Goal: Information Seeking & Learning: Learn about a topic

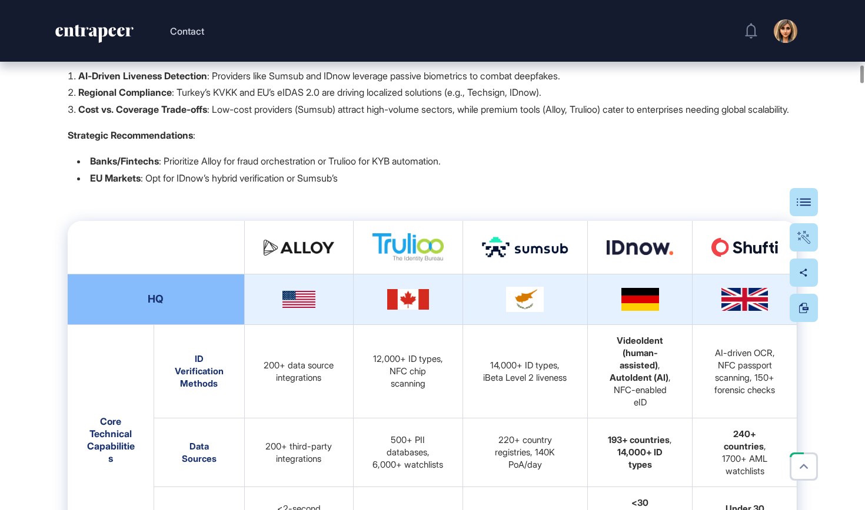
scroll to position [2571, 0]
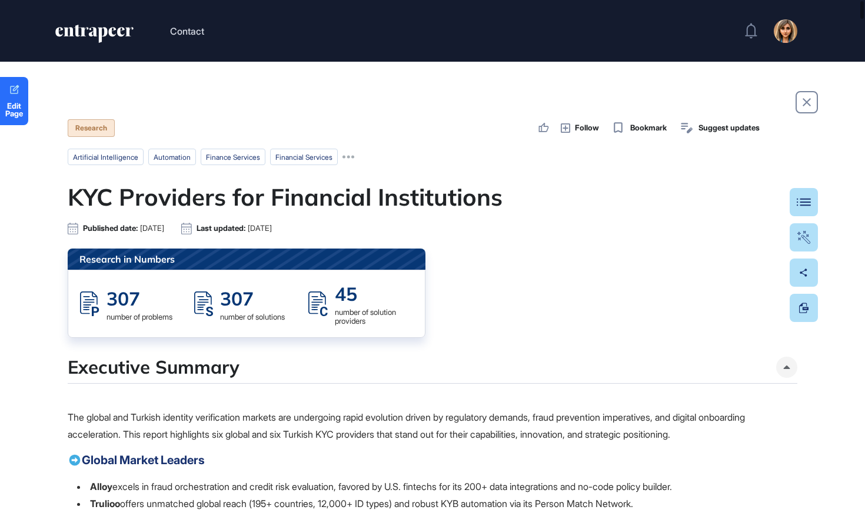
click at [465, 209] on h1 "KYC Providers for Financial Institutions" at bounding box center [432, 197] width 729 height 28
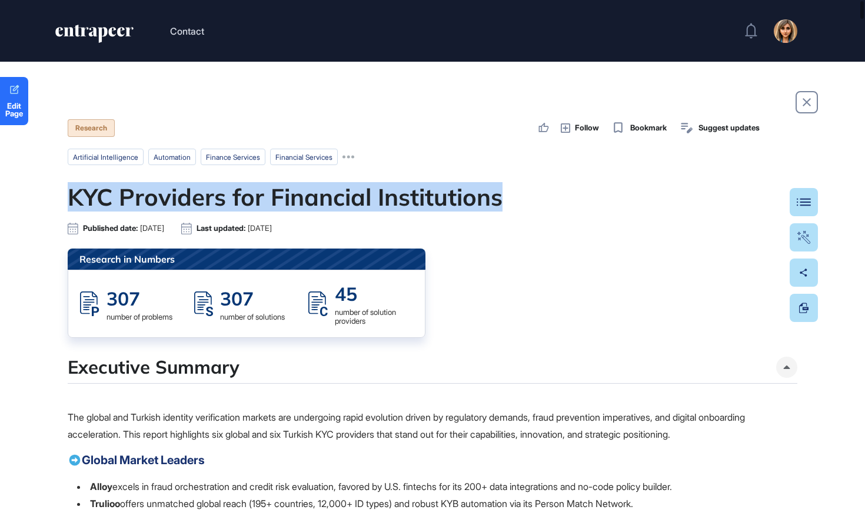
click at [465, 209] on h1 "KYC Providers for Financial Institutions" at bounding box center [432, 197] width 729 height 28
copy h1 "KYC Providers for Financial Institutions"
click at [111, 29] on icon "entrapeer-logo" at bounding box center [89, 31] width 69 height 9
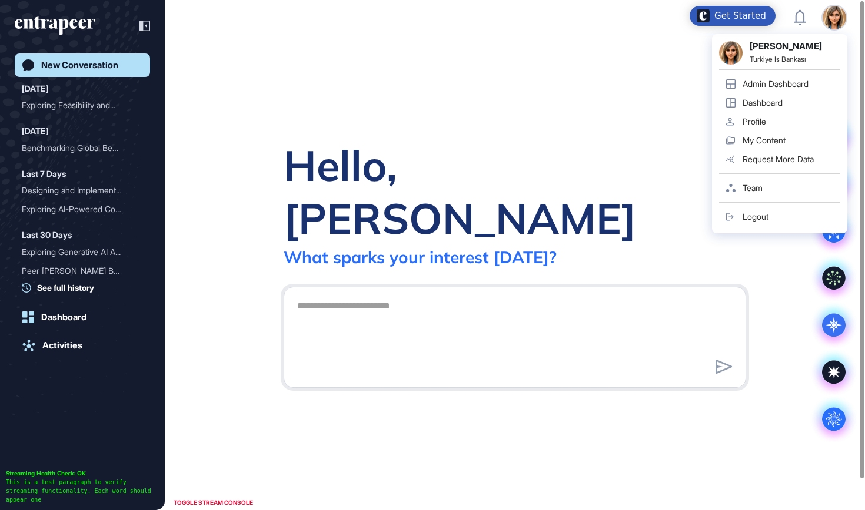
click at [808, 79] on div "Admin Dashboard" at bounding box center [775, 83] width 66 height 9
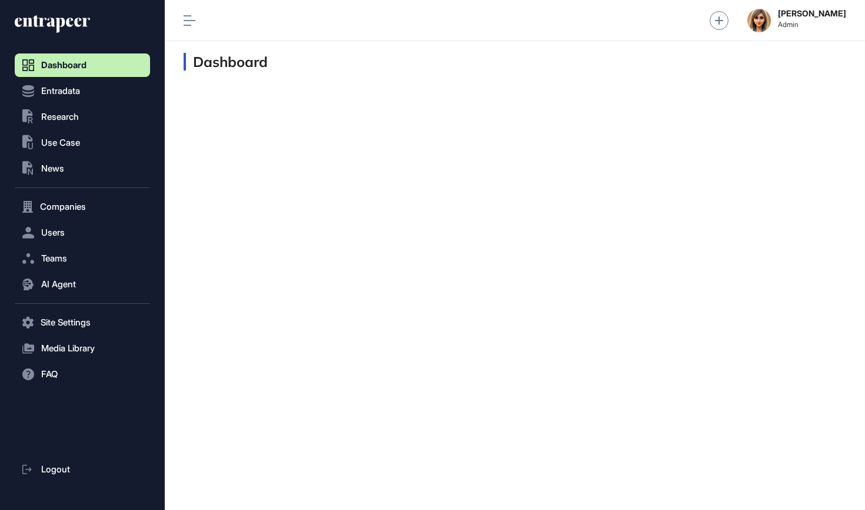
scroll to position [1, 1]
click at [91, 117] on button ".st0{fill:currentColor} Research" at bounding box center [82, 117] width 135 height 24
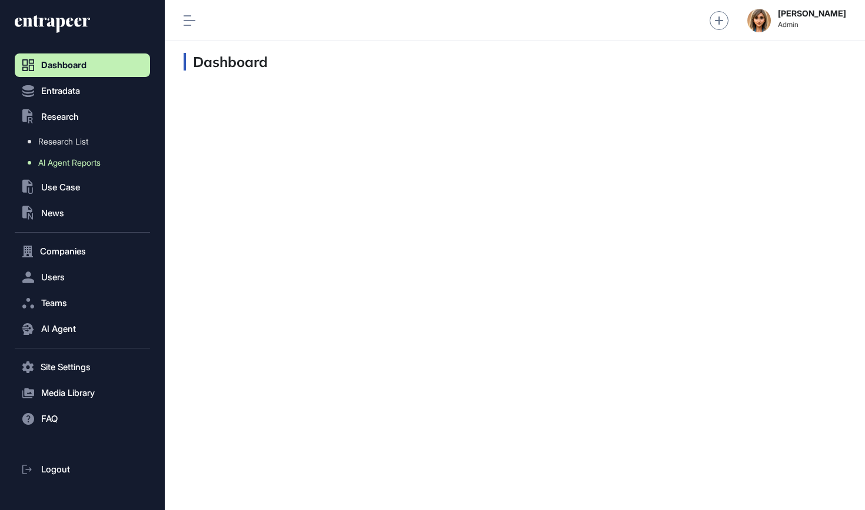
click at [76, 161] on span "AI Agent Reports" at bounding box center [69, 162] width 62 height 9
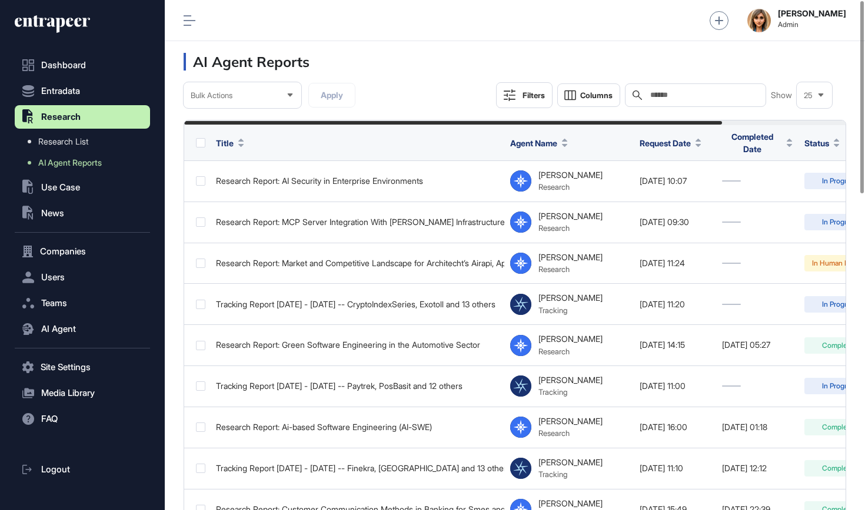
click at [728, 91] on input "text" at bounding box center [703, 95] width 109 height 9
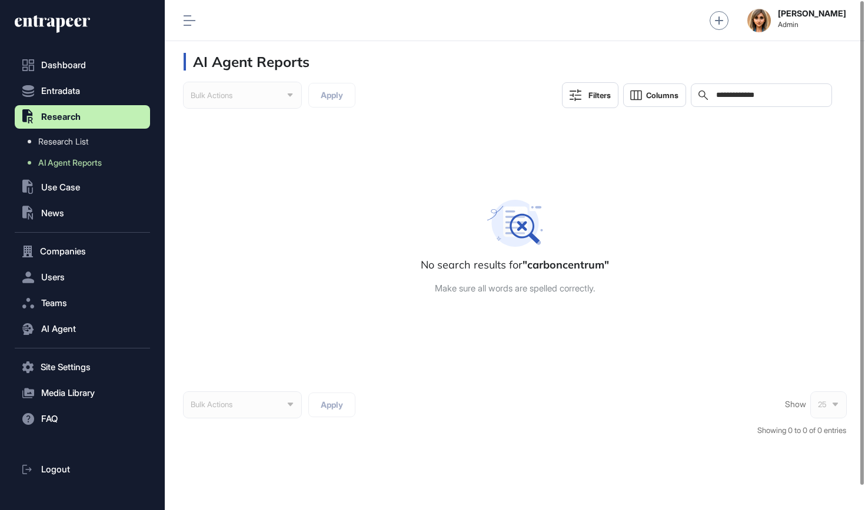
click at [733, 98] on input "**********" at bounding box center [769, 95] width 109 height 9
click at [754, 97] on input "**********" at bounding box center [769, 95] width 109 height 9
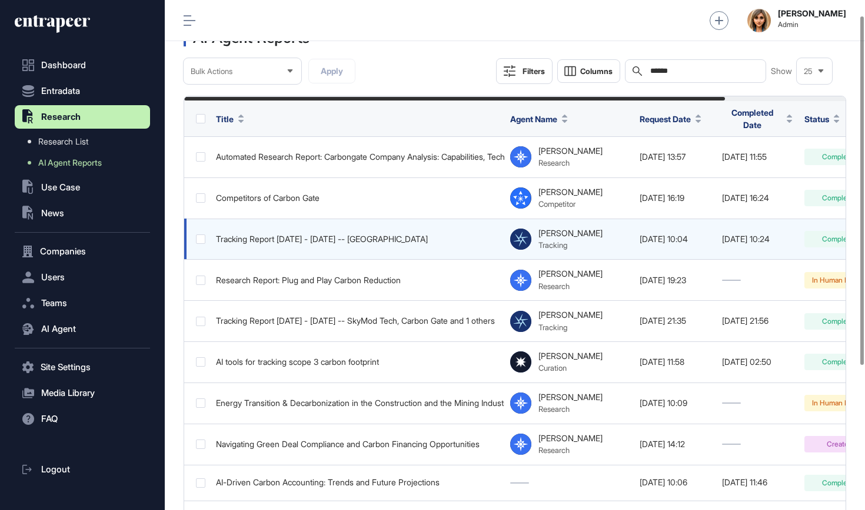
scroll to position [25, 0]
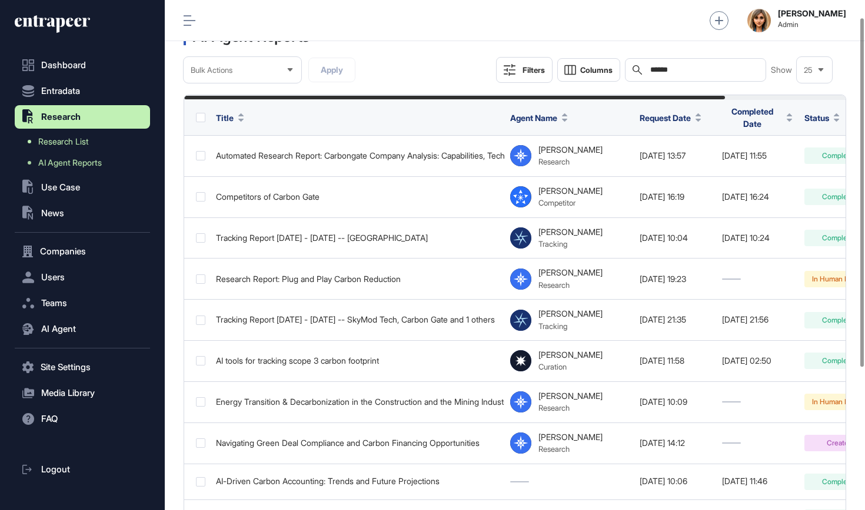
type input "******"
click at [109, 139] on link "Research List" at bounding box center [85, 141] width 129 height 21
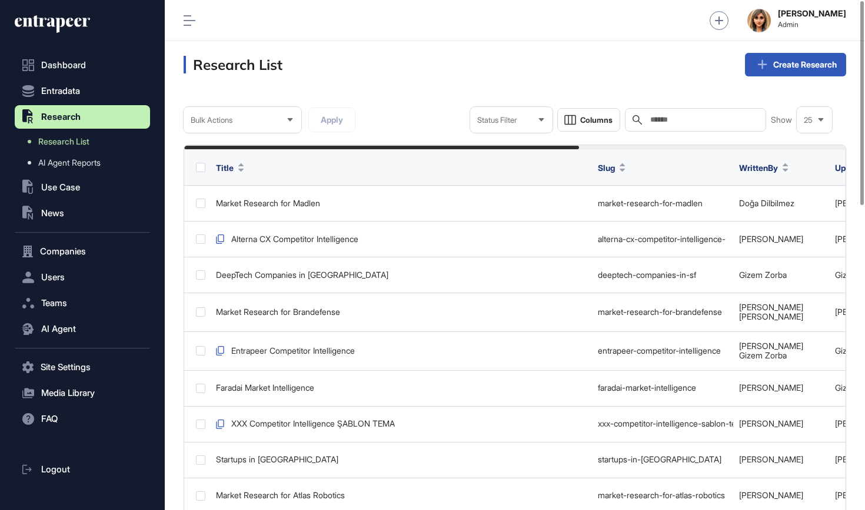
click at [666, 123] on input "text" at bounding box center [703, 119] width 109 height 9
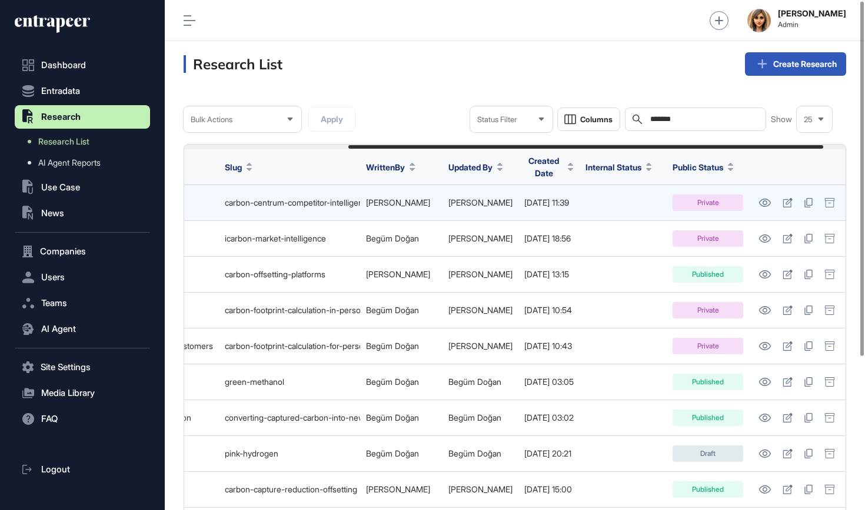
scroll to position [0, 260]
type input "******"
click at [766, 199] on icon at bounding box center [764, 203] width 12 height 8
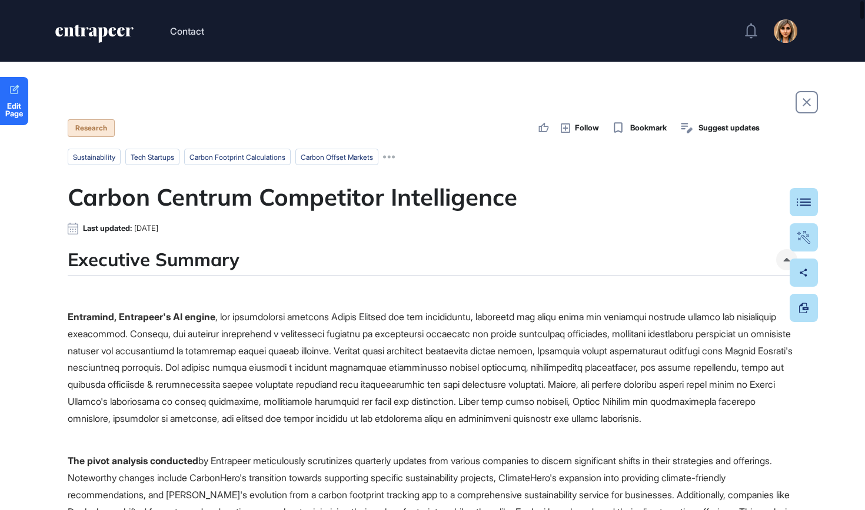
scroll to position [37, 0]
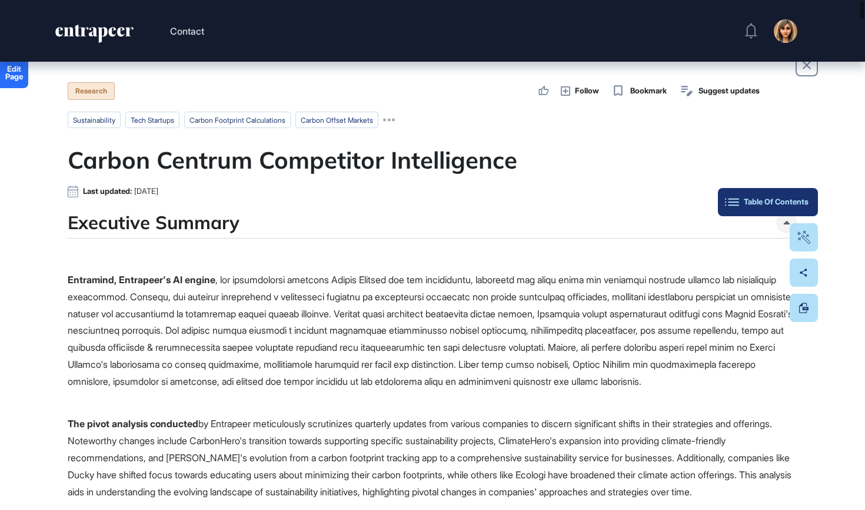
click at [806, 199] on div "Table Of Contents" at bounding box center [767, 202] width 81 height 9
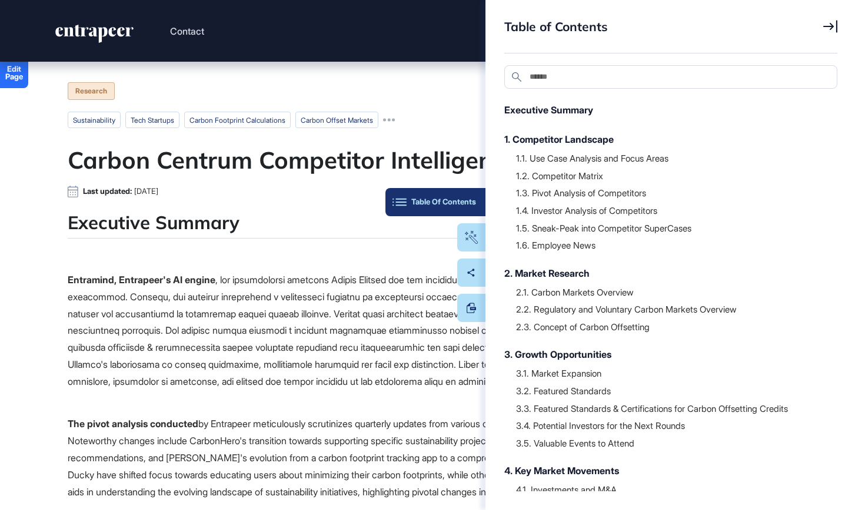
click at [471, 205] on div "Table Of Contents" at bounding box center [435, 202] width 81 height 9
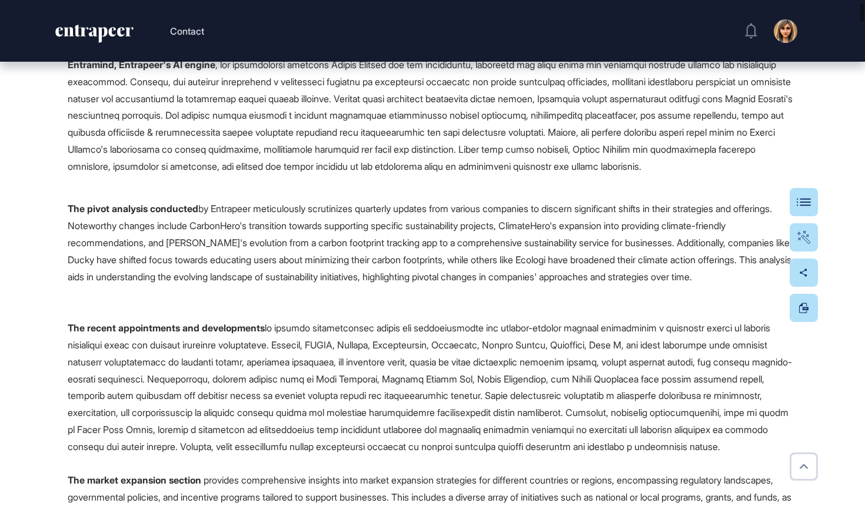
scroll to position [285, 0]
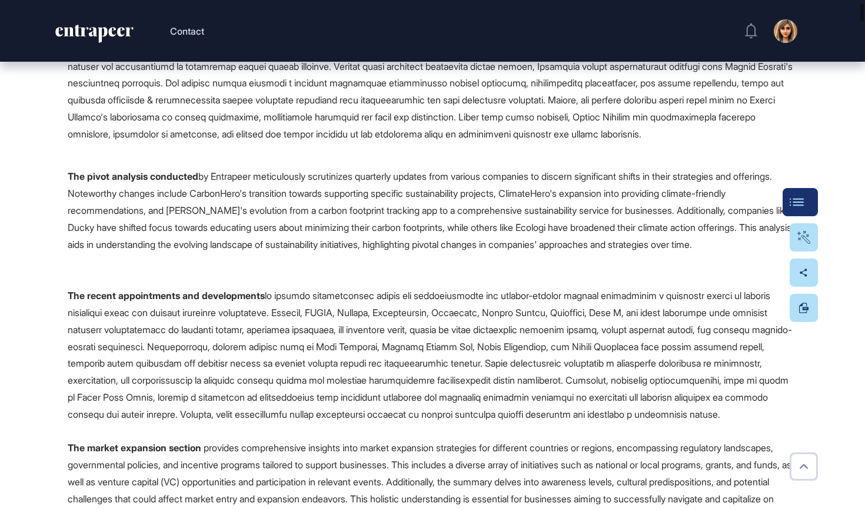
drag, startPoint x: 635, startPoint y: 271, endPoint x: 812, endPoint y: 192, distance: 194.0
click at [812, 192] on button "Table Of Contents" at bounding box center [799, 202] width 35 height 28
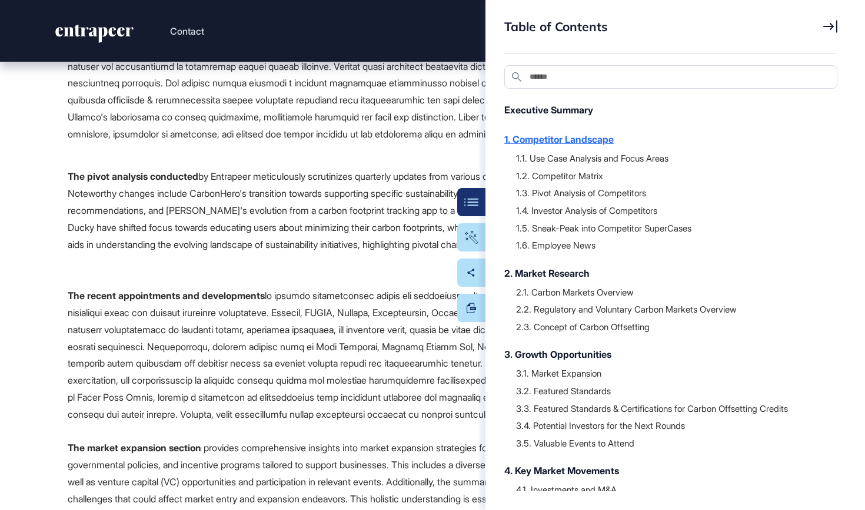
click at [590, 141] on div "1. Competitor Landscape" at bounding box center [664, 139] width 321 height 14
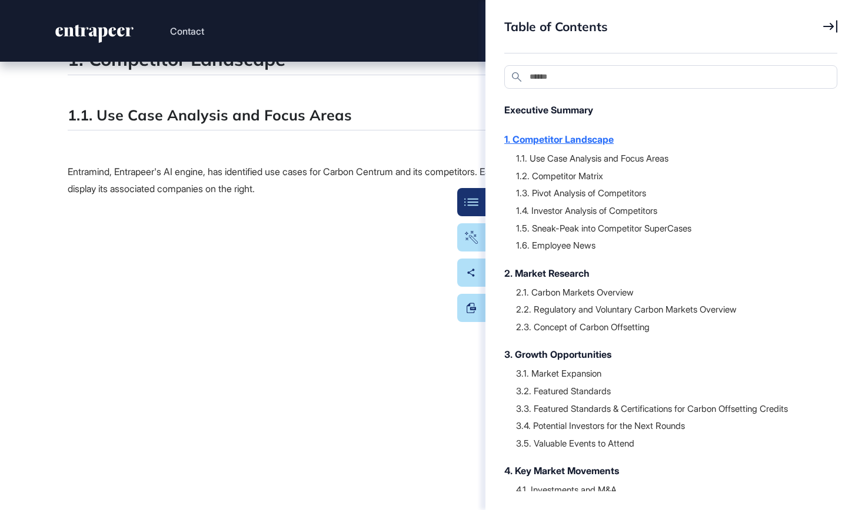
scroll to position [820, 0]
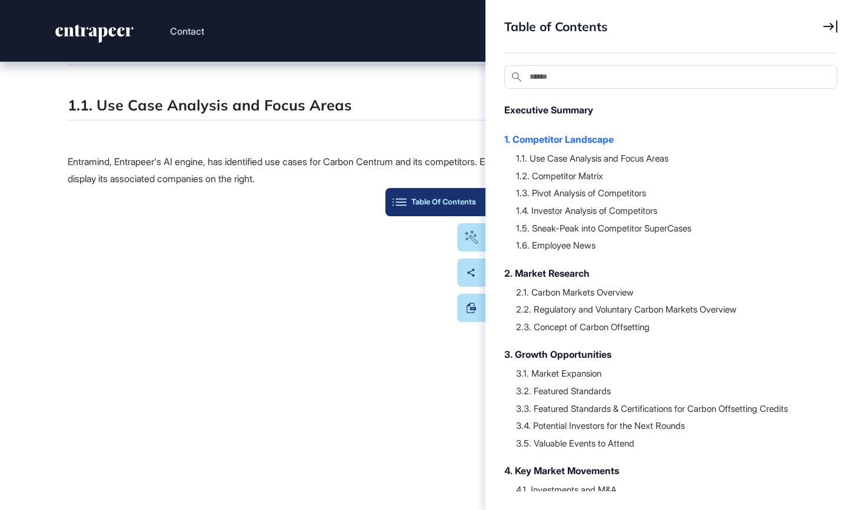
click at [462, 196] on button "Table Of Contents" at bounding box center [435, 202] width 100 height 28
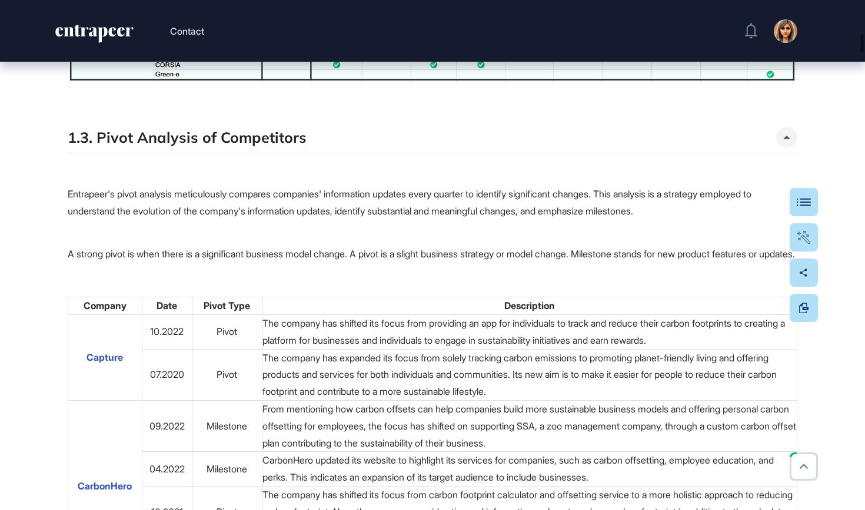
scroll to position [4000, 0]
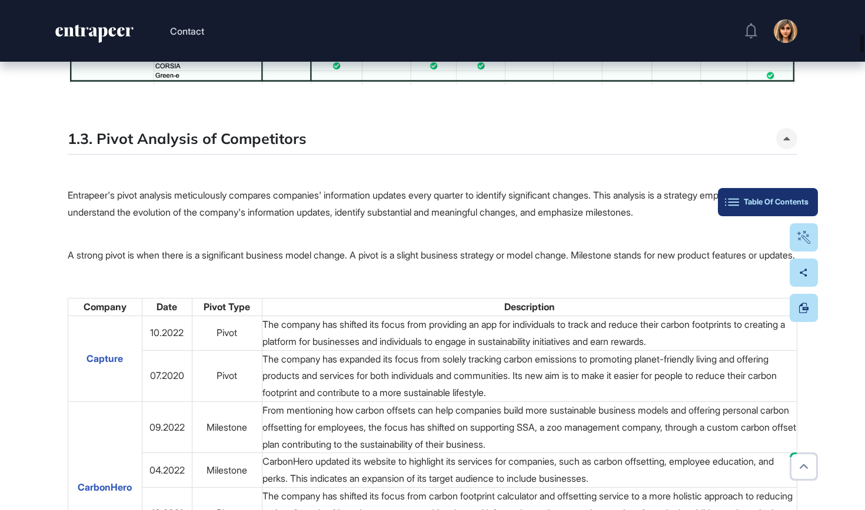
click at [796, 205] on div "Table Of Contents" at bounding box center [767, 202] width 81 height 9
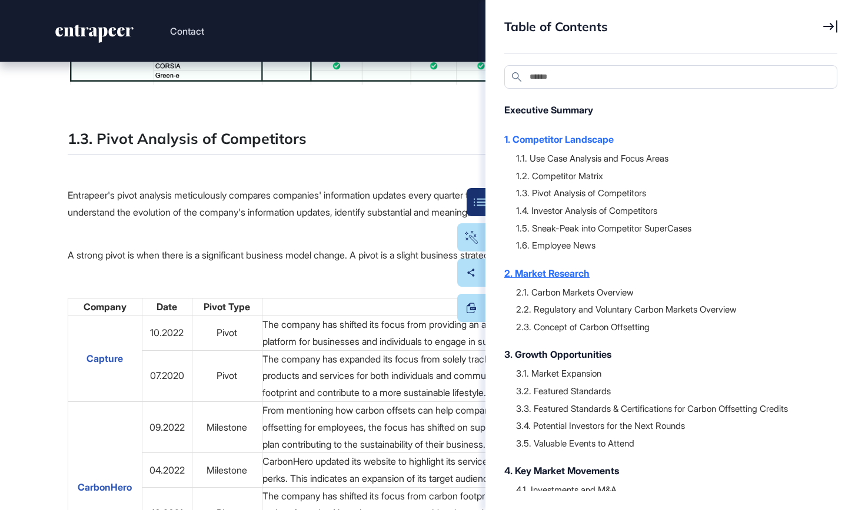
click at [574, 272] on div "2. Market Research" at bounding box center [664, 273] width 321 height 14
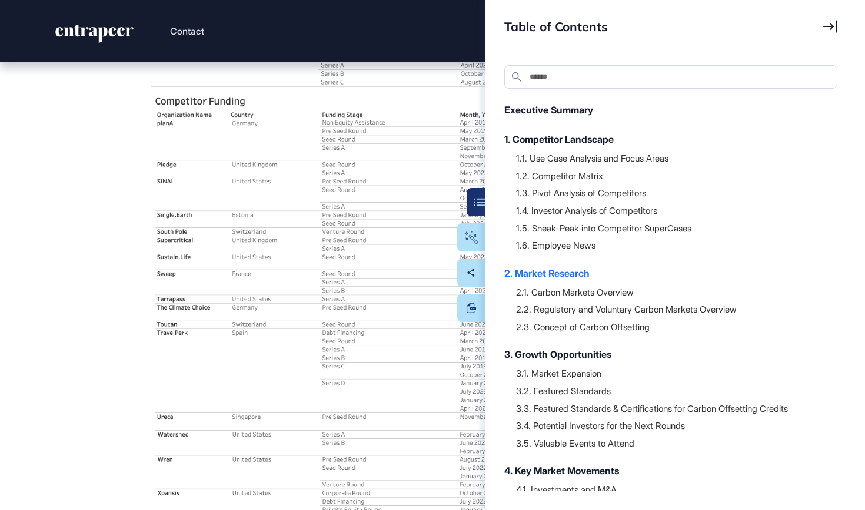
scroll to position [16353, 0]
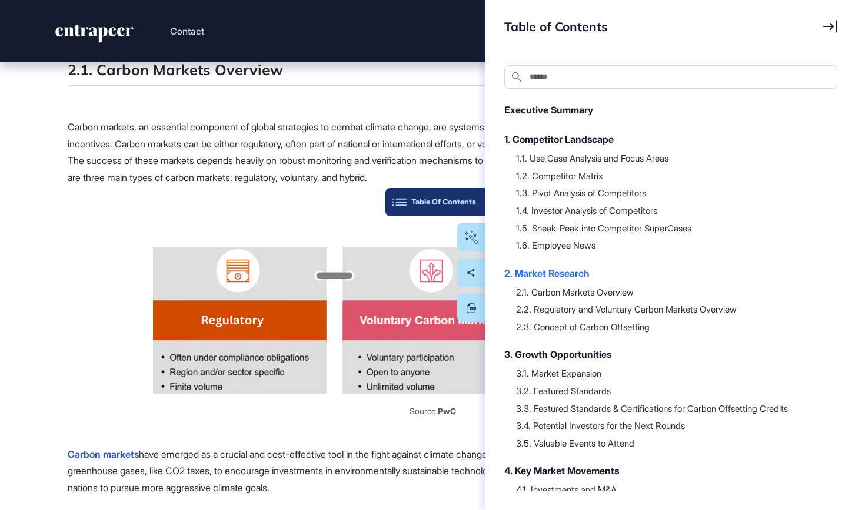
click at [475, 205] on div "Table Of Contents" at bounding box center [435, 202] width 81 height 9
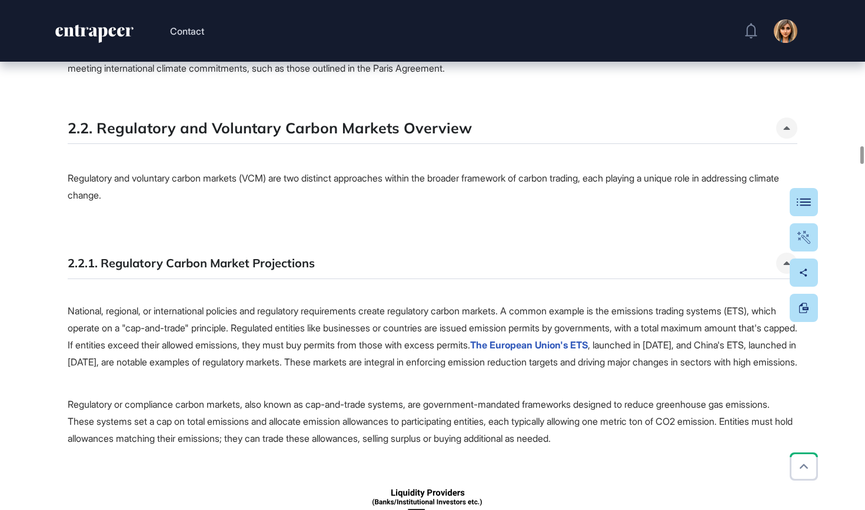
scroll to position [17288, 0]
click at [812, 203] on button "Table Of Contents" at bounding box center [768, 202] width 100 height 28
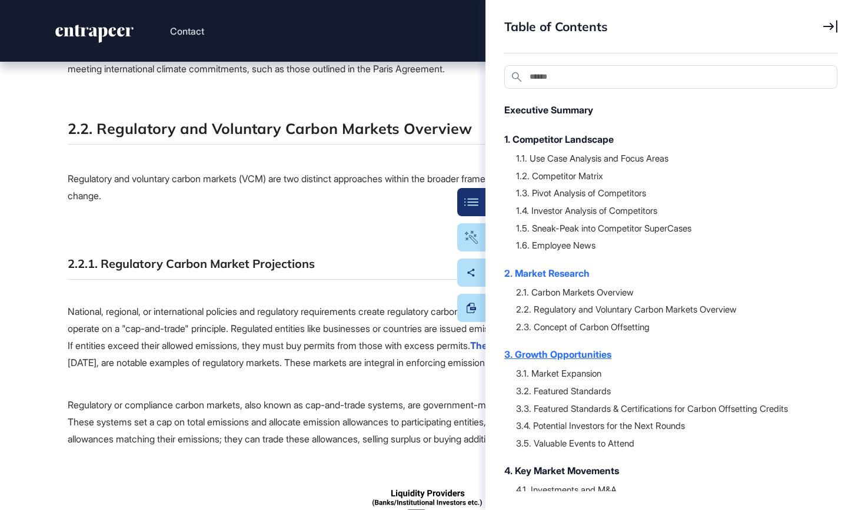
click at [593, 351] on div "3. Growth Opportunities" at bounding box center [664, 355] width 321 height 14
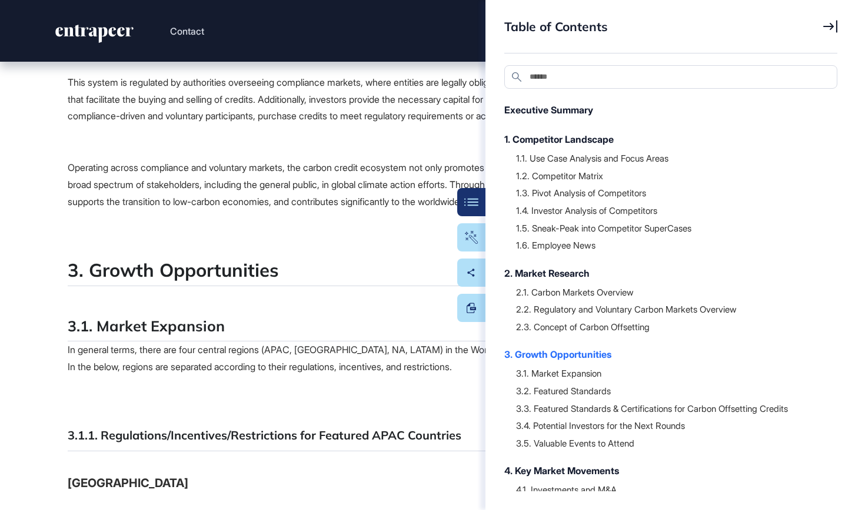
scroll to position [27634, 0]
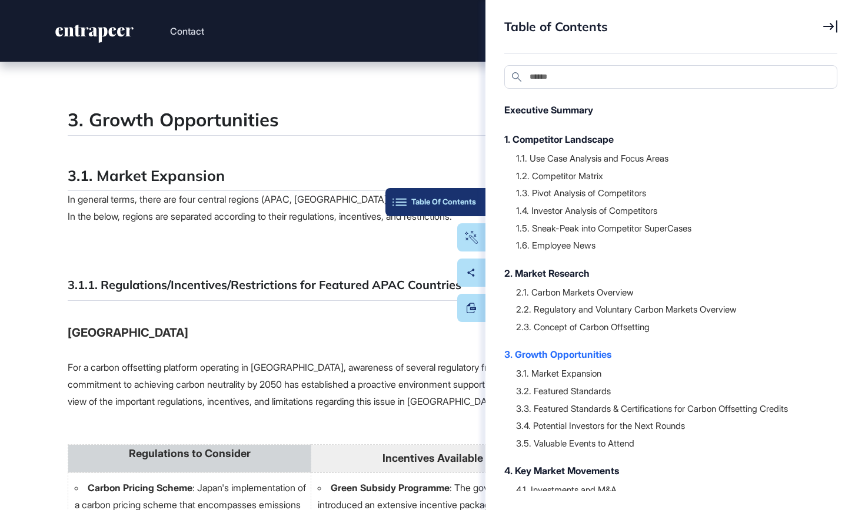
click at [471, 203] on div "Table Of Contents" at bounding box center [435, 202] width 81 height 9
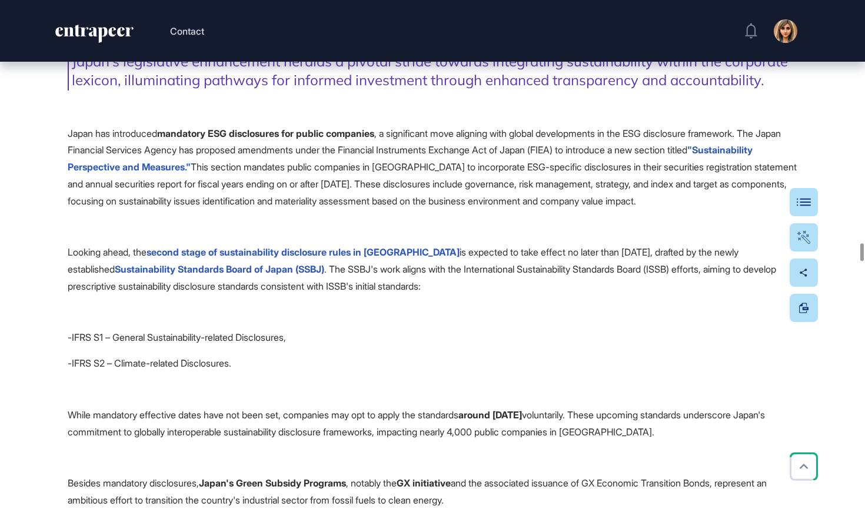
scroll to position [28853, 0]
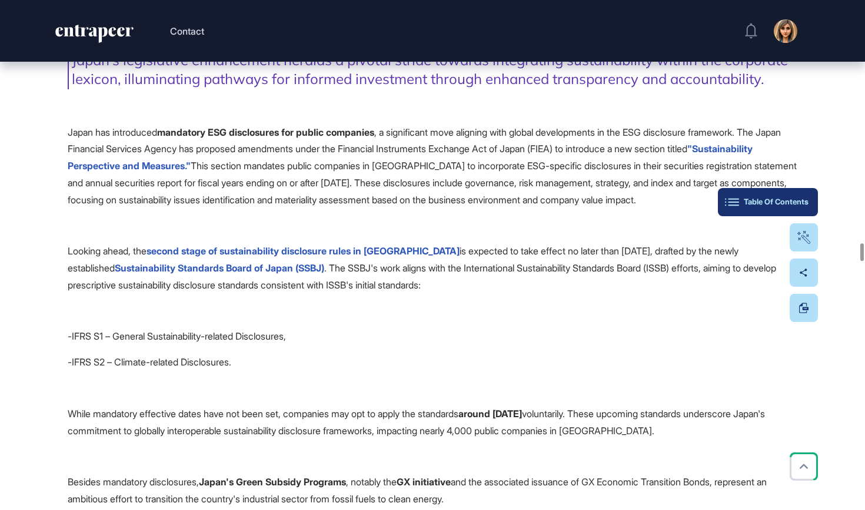
click at [815, 205] on button "Table Of Contents" at bounding box center [768, 202] width 100 height 28
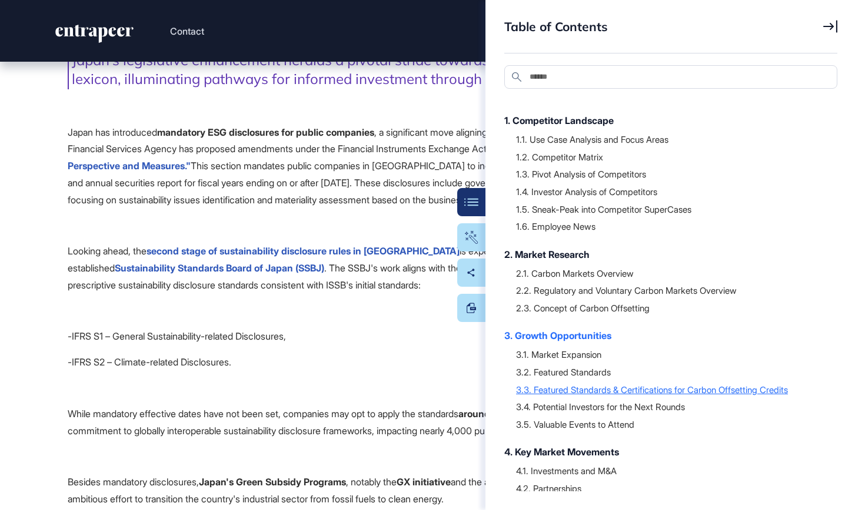
scroll to position [23, 0]
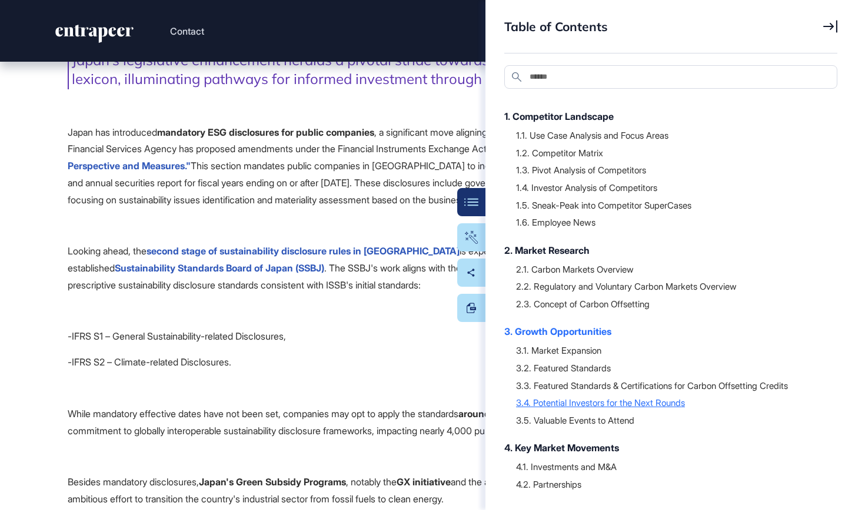
click at [634, 400] on div "3.4. Potential Investors for the Next Rounds" at bounding box center [670, 403] width 309 height 12
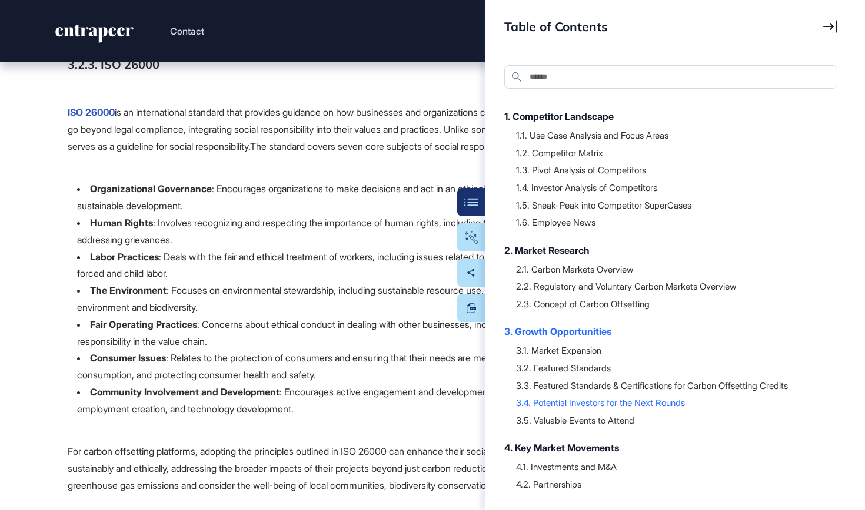
scroll to position [43690, 0]
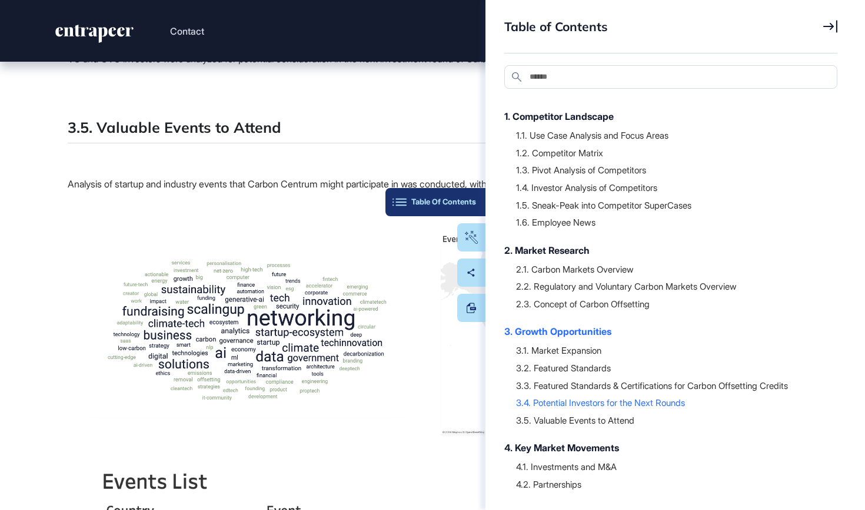
click at [463, 195] on button "Table Of Contents" at bounding box center [435, 202] width 100 height 28
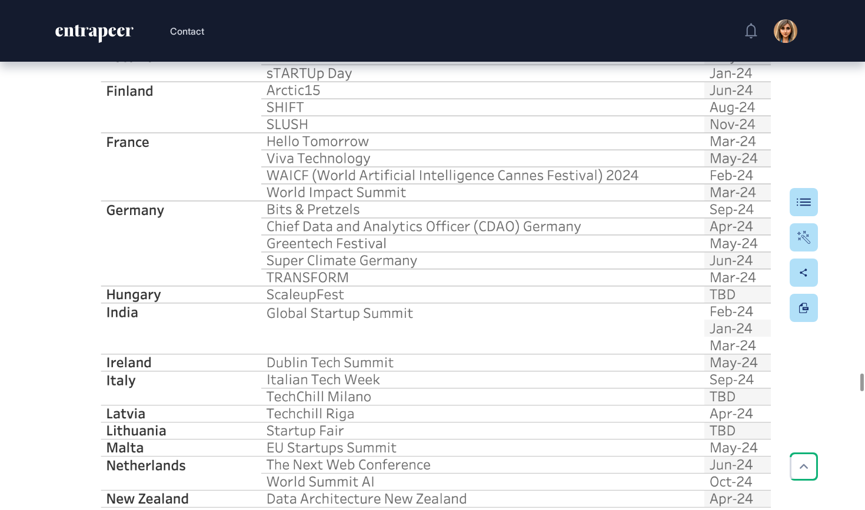
scroll to position [44358, 0]
